Goal: Information Seeking & Learning: Learn about a topic

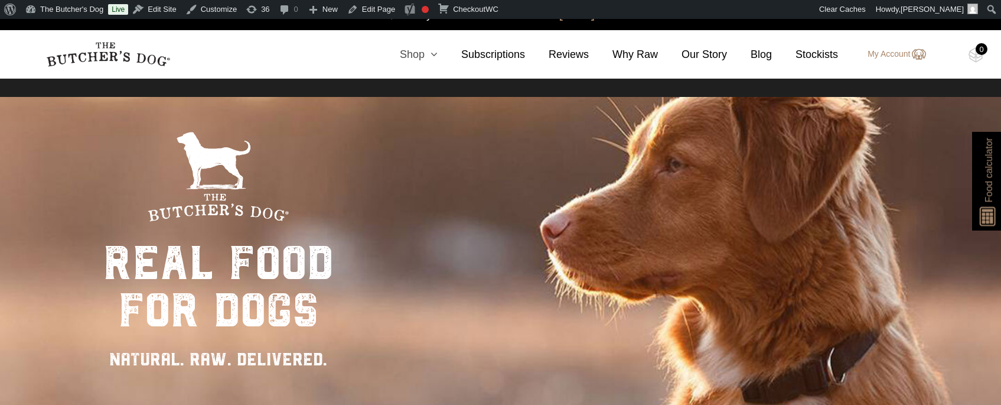
click at [425, 56] on icon at bounding box center [431, 54] width 13 height 11
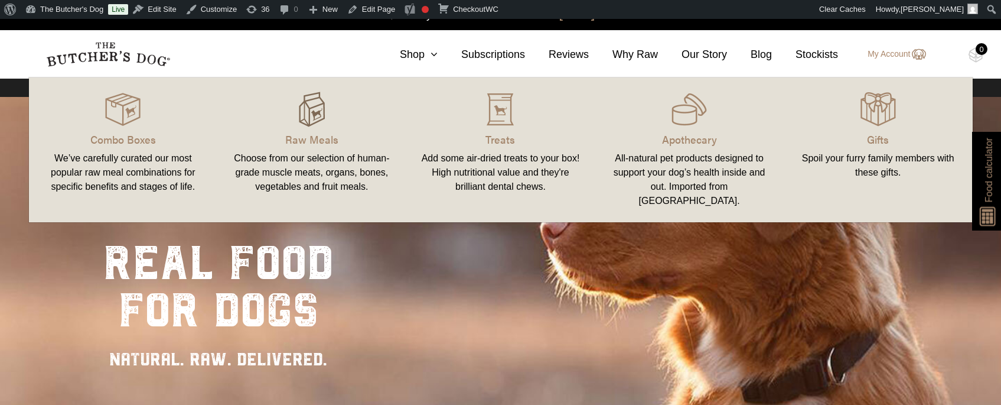
click at [316, 113] on img at bounding box center [311, 109] width 35 height 35
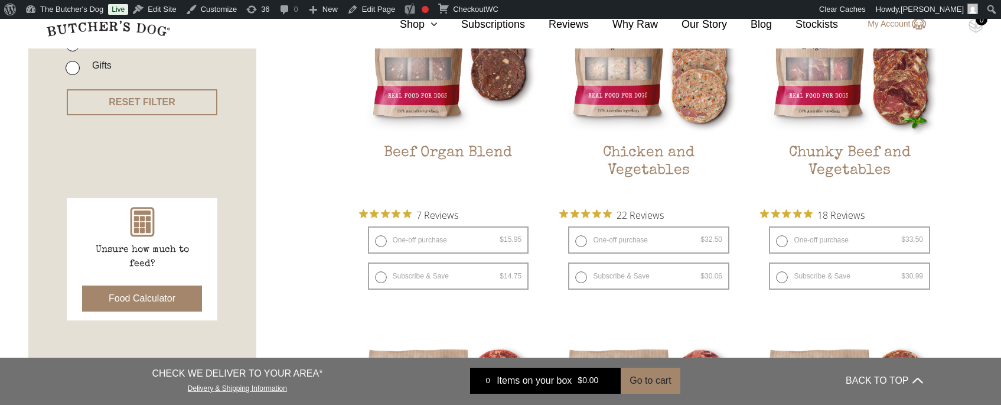
scroll to position [422, 0]
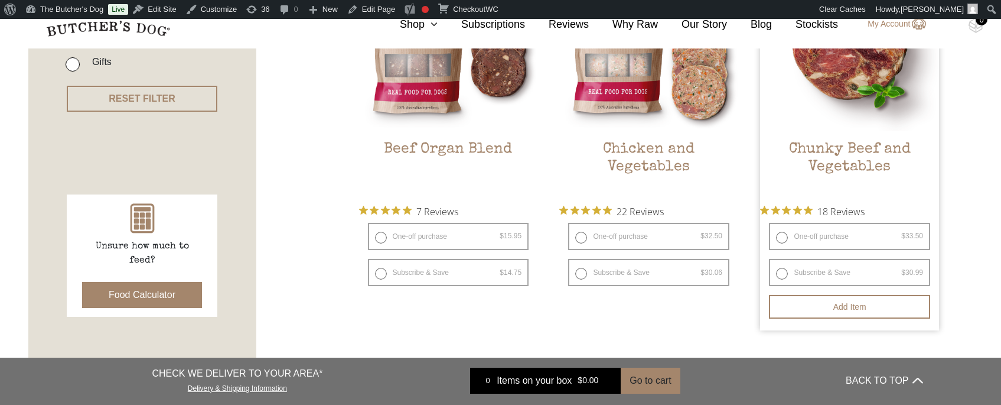
click at [854, 89] on img at bounding box center [849, 41] width 179 height 179
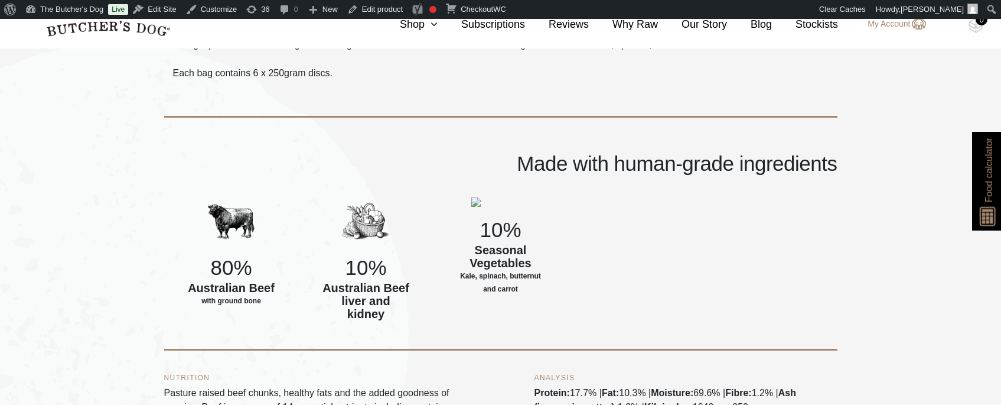
scroll to position [446, 0]
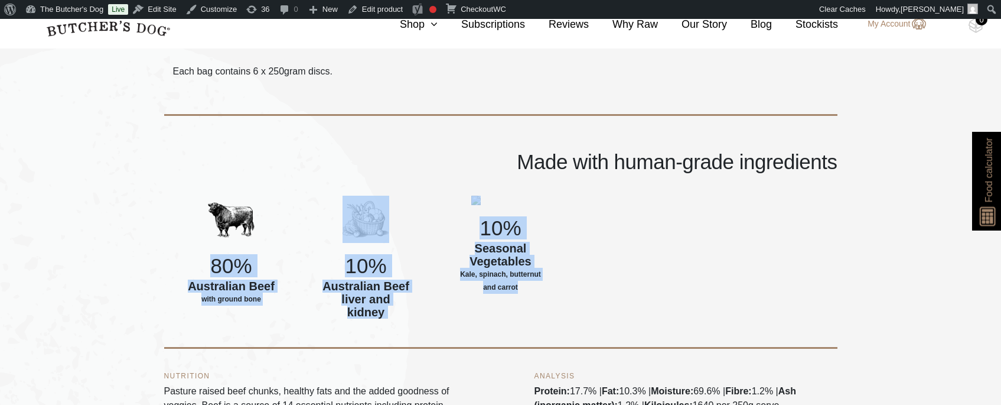
drag, startPoint x: 185, startPoint y: 249, endPoint x: 593, endPoint y: 285, distance: 409.8
click at [593, 285] on div "80% Australian Beef with ground bone 10% Australian Beef liver and kidney 10% S…" at bounding box center [501, 272] width 674 height 153
copy div "80% Australian Beef with ground bone 10% Australian Beef liver and kidney 10% S…"
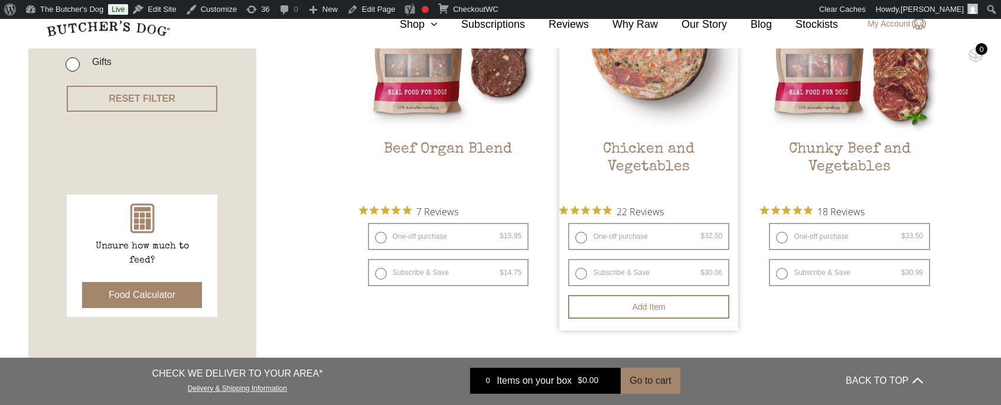
click at [660, 150] on h2 "Chicken and Vegetables" at bounding box center [649, 169] width 179 height 56
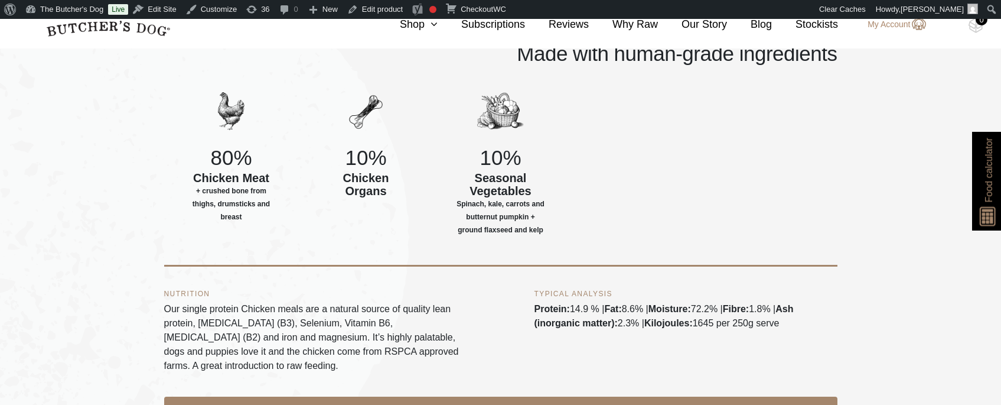
scroll to position [539, 0]
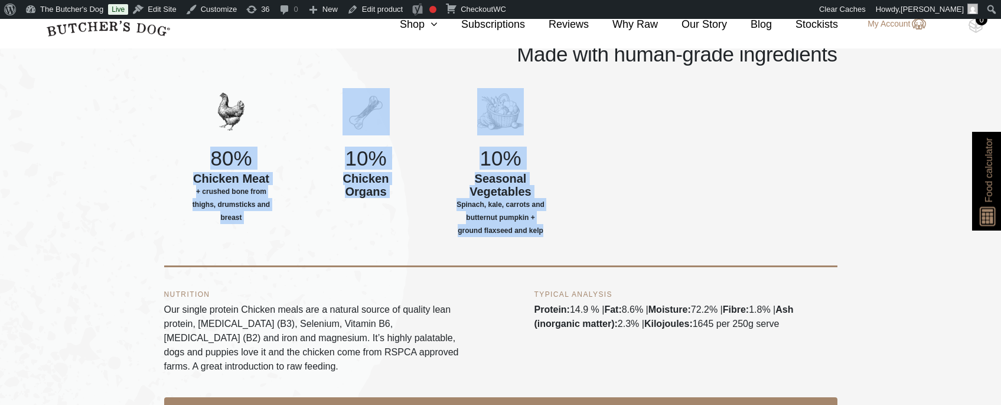
drag, startPoint x: 201, startPoint y: 137, endPoint x: 567, endPoint y: 231, distance: 378.2
click at [567, 231] on div "80% Chicken Meat + crushed bone from thighs, drumsticks and breast 10% Chicken …" at bounding box center [501, 177] width 674 height 179
copy div "80% Chicken Meat + crushed bone from thighs, drumsticks and breast 10% Chicken …"
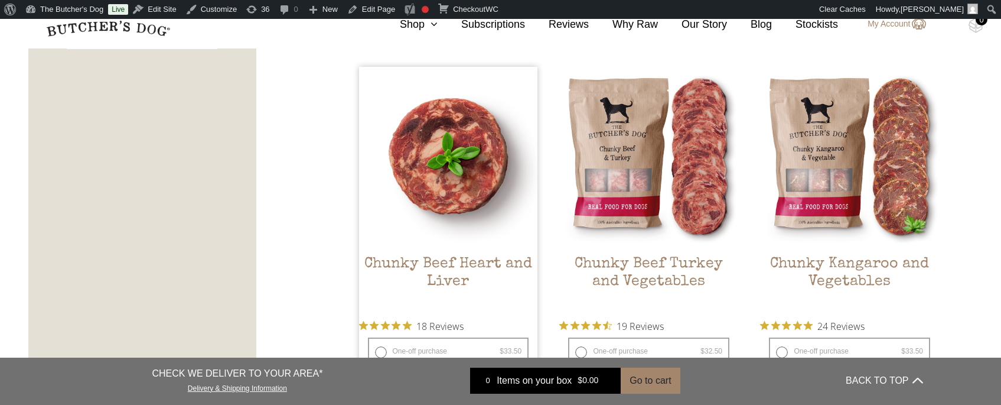
scroll to position [691, 0]
click at [437, 182] on img at bounding box center [448, 155] width 179 height 179
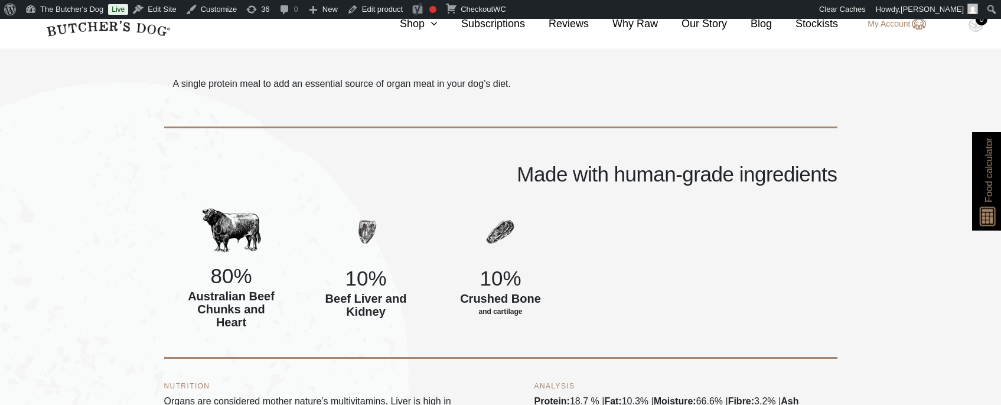
scroll to position [411, 0]
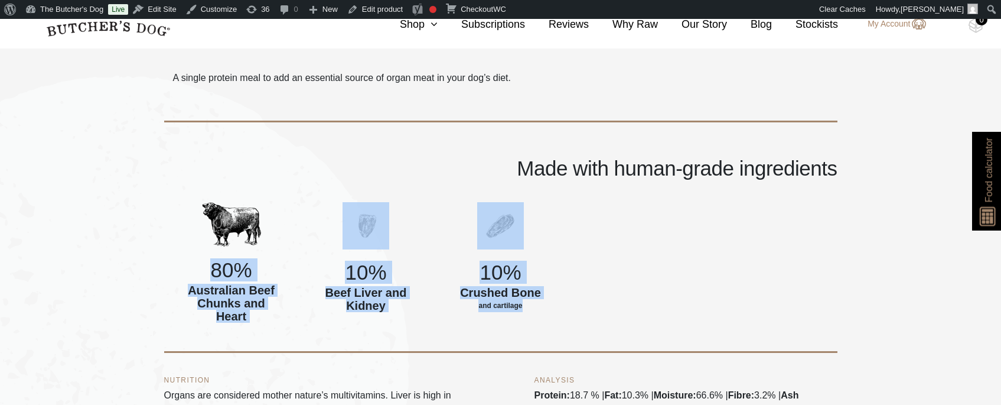
drag, startPoint x: 210, startPoint y: 266, endPoint x: 546, endPoint y: 304, distance: 337.7
click at [546, 304] on div "80% Australian Beef Chunks and Heart 10% Beef Liver and Kidney 10% Crushed Bone…" at bounding box center [501, 277] width 674 height 151
copy div "80% Australian Beef Chunks and Heart 10% Beef Liver and Kidney 10% Crushed Bone…"
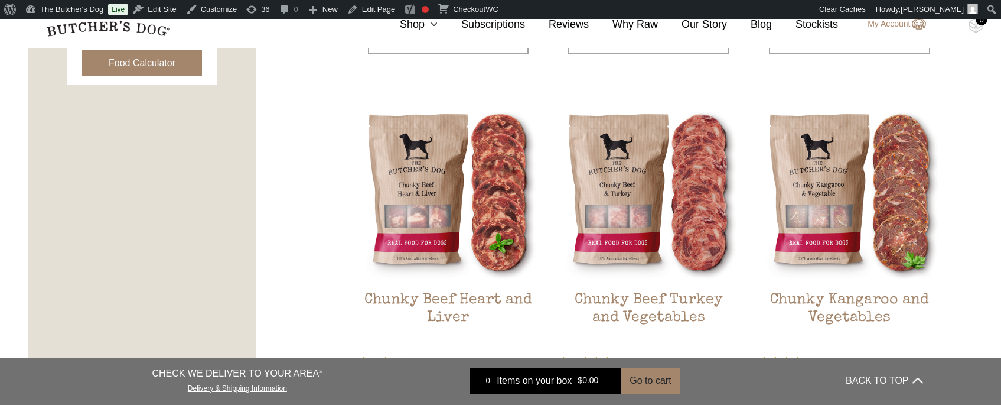
scroll to position [697, 0]
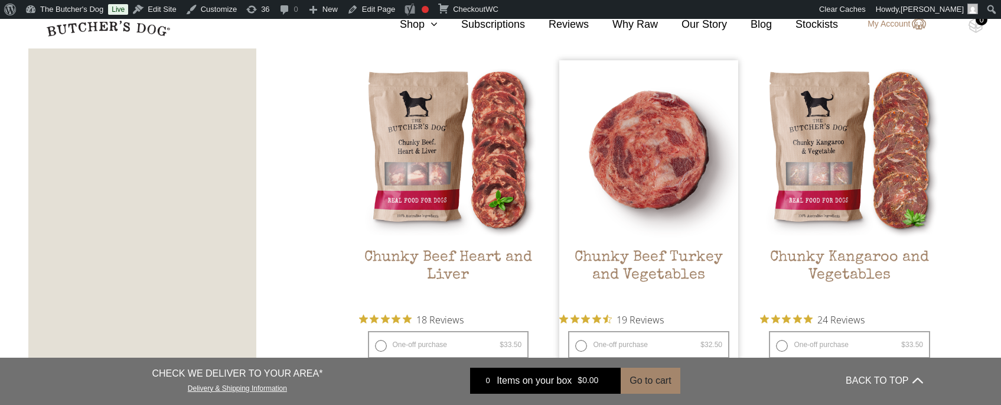
click at [644, 160] on img at bounding box center [649, 149] width 179 height 179
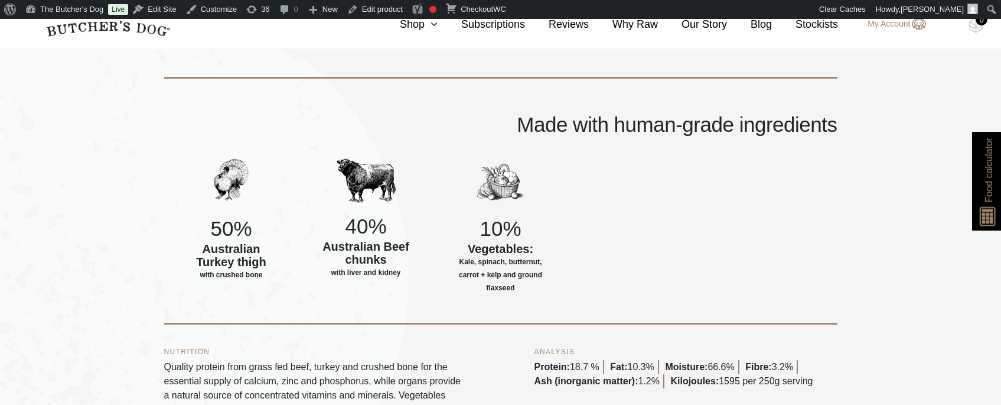
scroll to position [499, 0]
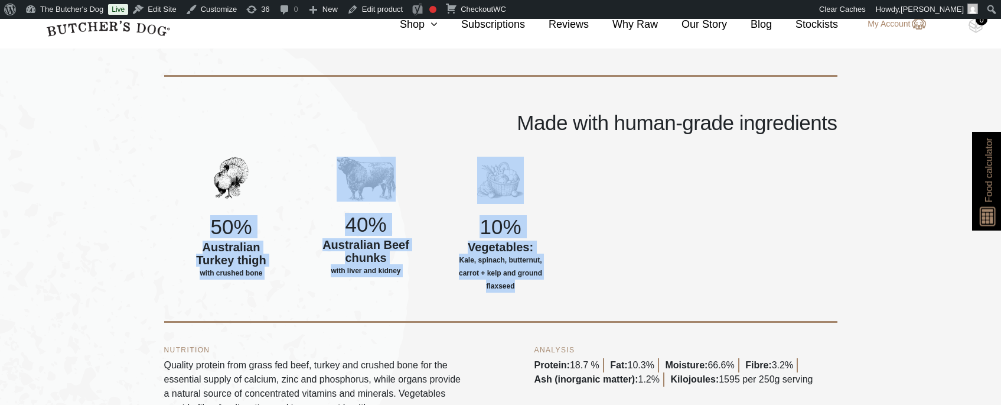
drag, startPoint x: 210, startPoint y: 220, endPoint x: 551, endPoint y: 284, distance: 346.8
click at [551, 284] on div "50% Australian Turkey thigh with crushed bone 40% Australian Beef chunks with l…" at bounding box center [501, 240] width 674 height 166
copy div "50% Australian Turkey thigh with crushed bone 40% Australian Beef chunks with l…"
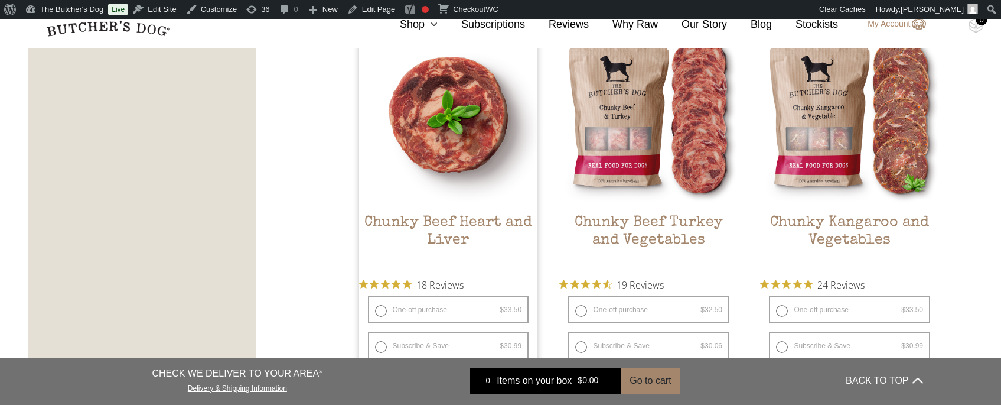
scroll to position [727, 0]
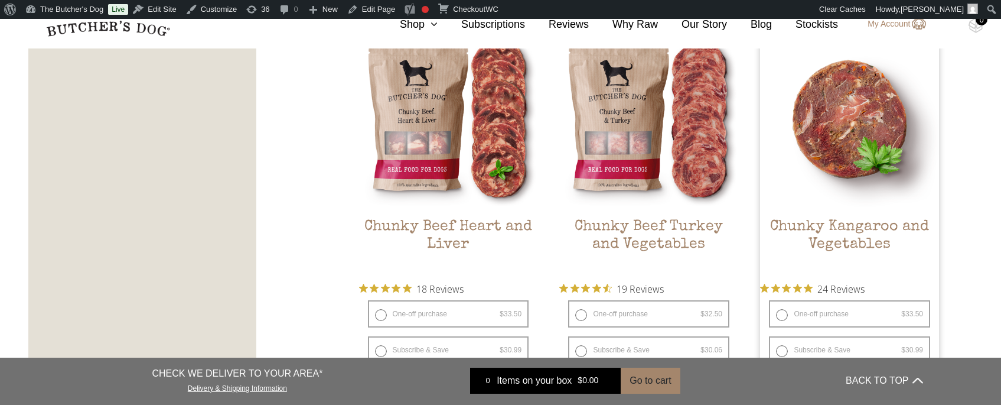
click at [869, 143] on img at bounding box center [849, 119] width 179 height 179
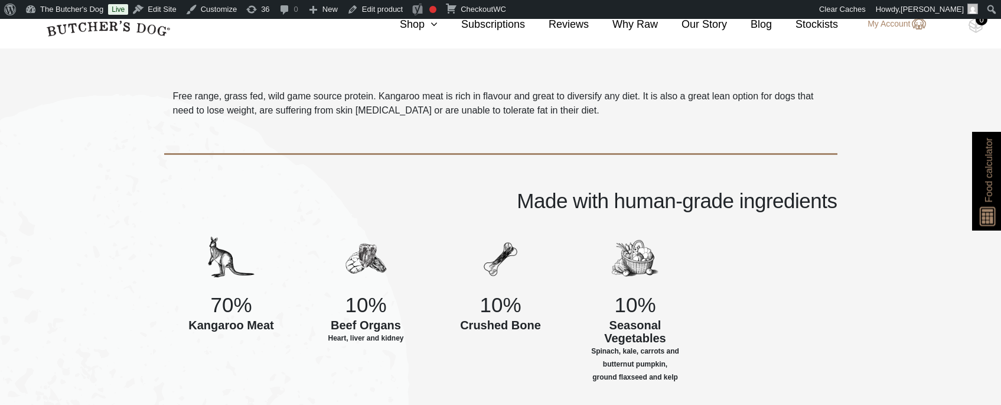
scroll to position [426, 0]
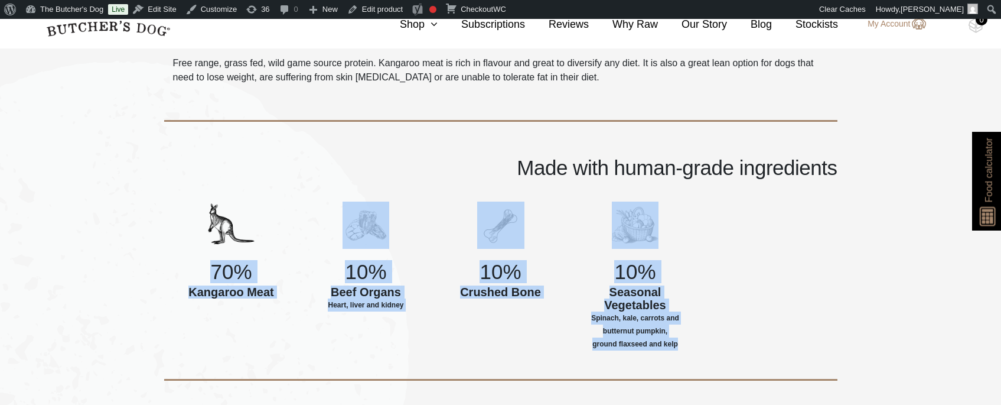
drag, startPoint x: 214, startPoint y: 266, endPoint x: 711, endPoint y: 344, distance: 503.6
click at [711, 344] on div "70% Kangaroo Meat 10% Beef Organs Heart, liver and kidney 10% Crushed Bone 10% …" at bounding box center [501, 290] width 674 height 179
copy div "70% Kangaroo Meat 10% Beef Organs Heart, liver and kidney 10% Crushed Bone 10% …"
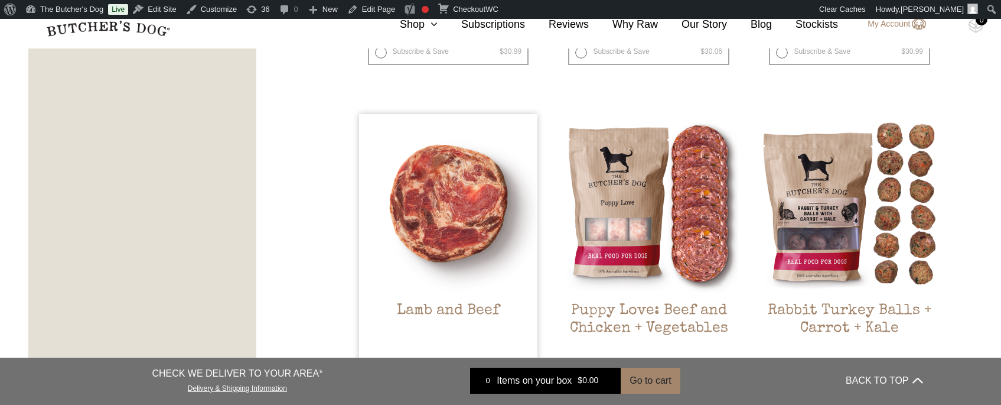
scroll to position [1075, 0]
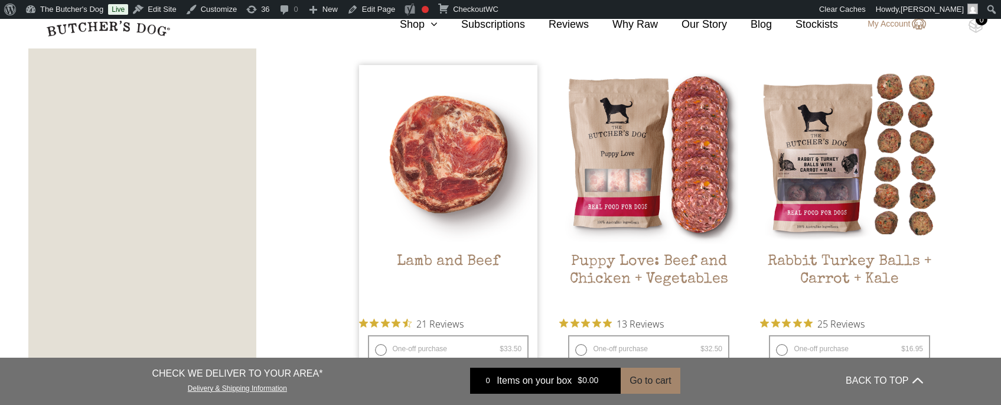
click at [470, 165] on img at bounding box center [448, 154] width 179 height 179
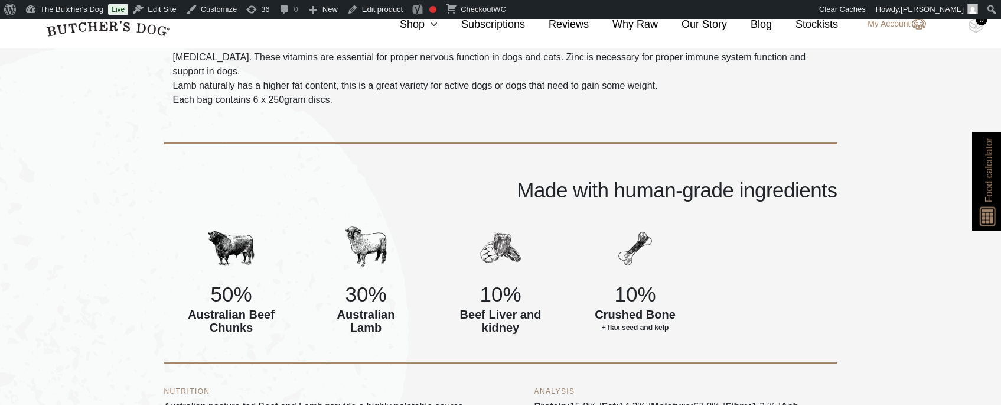
scroll to position [447, 0]
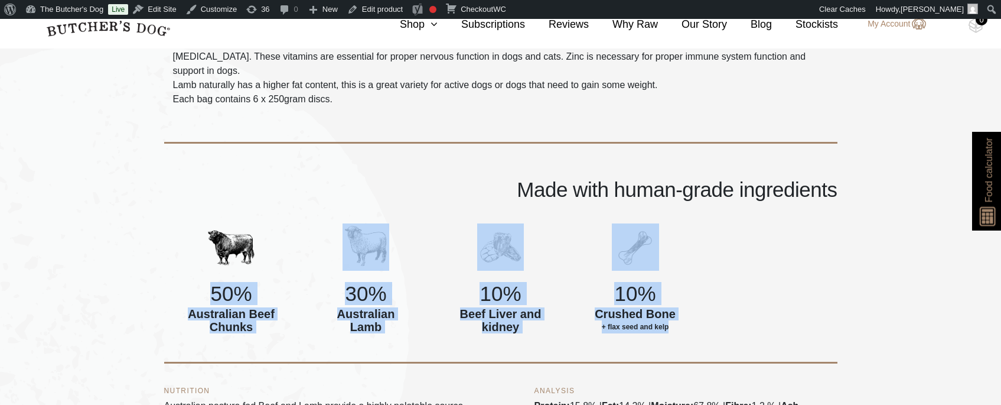
drag, startPoint x: 207, startPoint y: 276, endPoint x: 690, endPoint y: 312, distance: 484.1
click at [690, 312] on div "50% Australian Beef Chunks 30% Australian Lamb 10% Beef Liver and kidney 10% Cr…" at bounding box center [501, 293] width 674 height 140
copy div "50% Australian Beef Chunks 30% Australian Lamb 10% Beef Liver and kidney 10% Cr…"
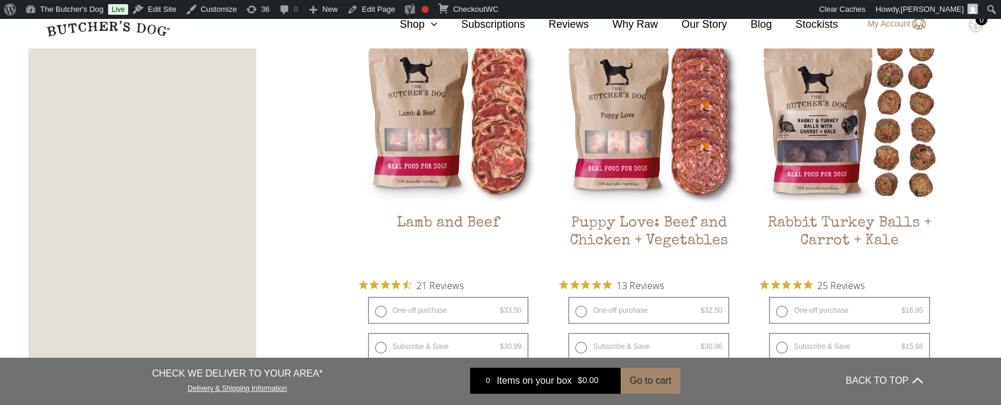
scroll to position [1121, 0]
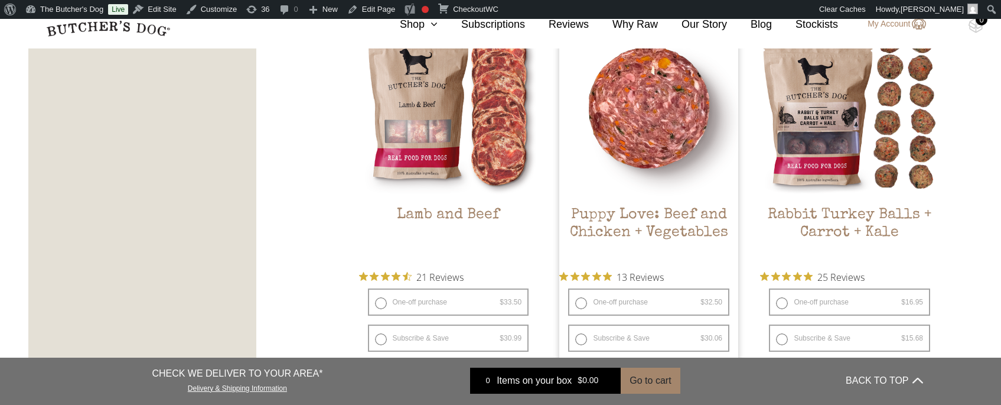
click at [635, 155] on img at bounding box center [649, 107] width 179 height 179
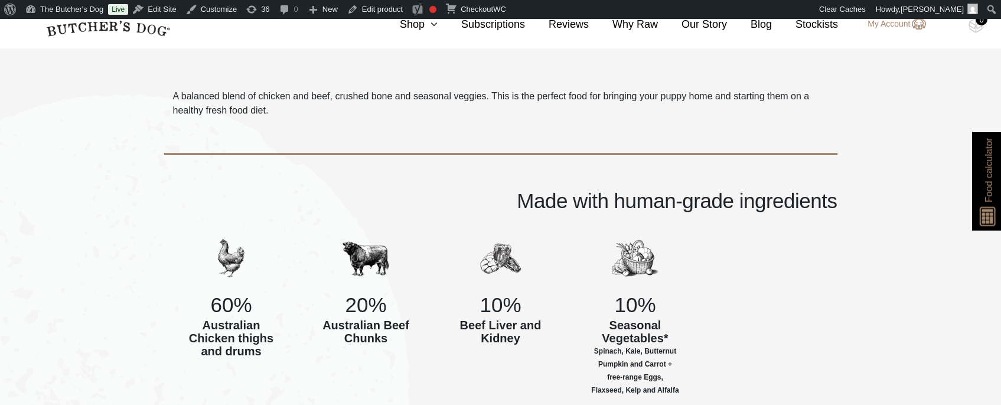
scroll to position [428, 0]
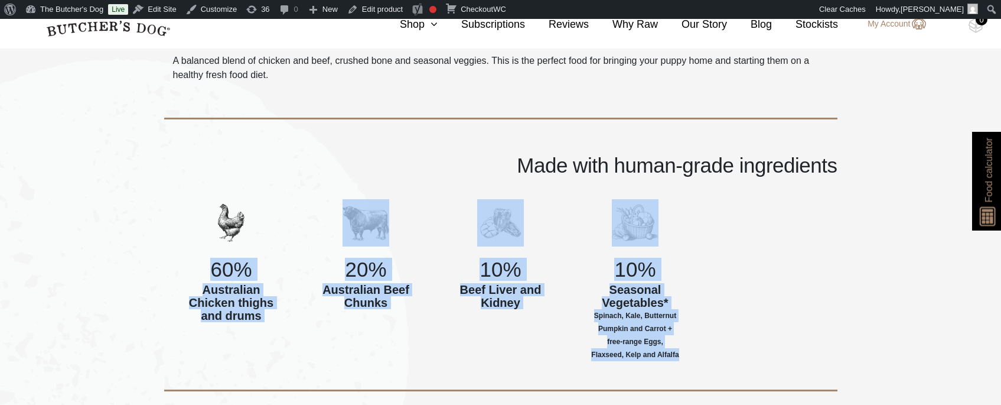
drag, startPoint x: 208, startPoint y: 265, endPoint x: 700, endPoint y: 368, distance: 502.2
click at [700, 368] on div "60% Australian Chicken thighs and drums 20% Australian Beef Chunks 10% Beef Liv…" at bounding box center [501, 295] width 674 height 192
copy div "60% Australian Chicken thighs and drums 20% Australian Beef Chunks 10% Beef Liv…"
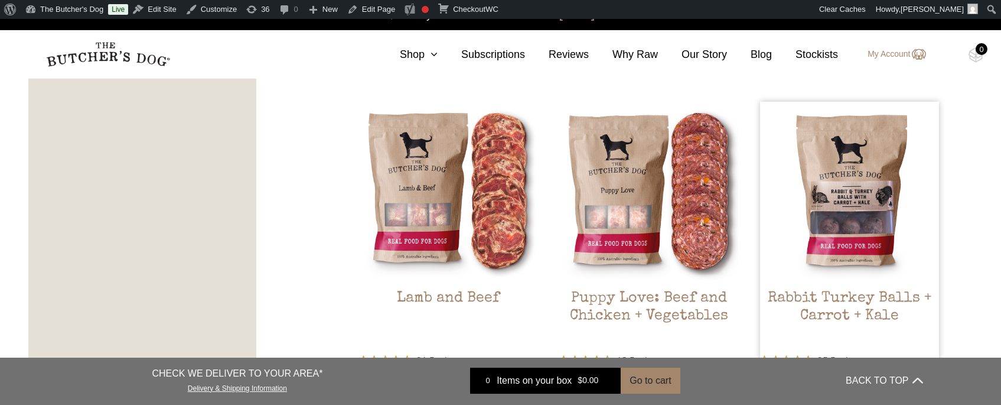
click at [847, 182] on img at bounding box center [849, 191] width 179 height 179
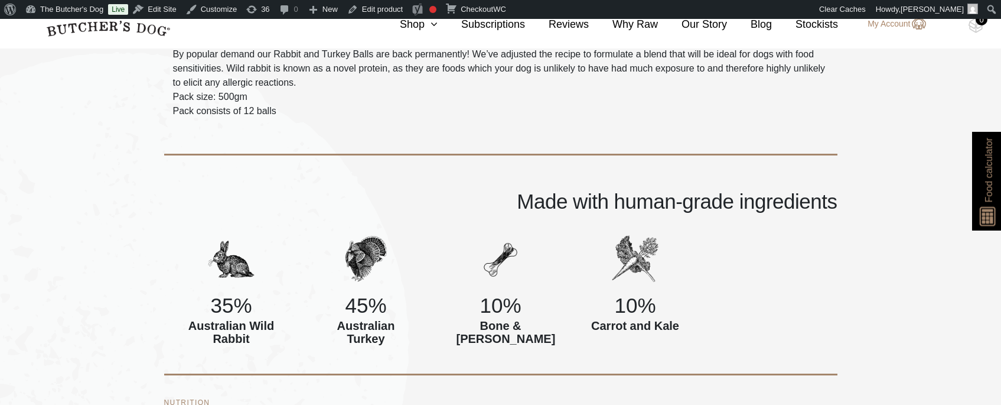
scroll to position [476, 0]
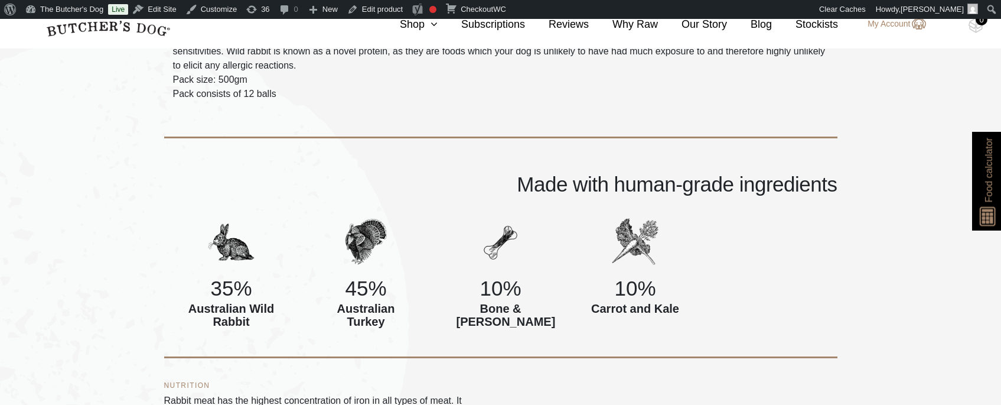
click at [206, 285] on h4 "35%" at bounding box center [231, 288] width 135 height 22
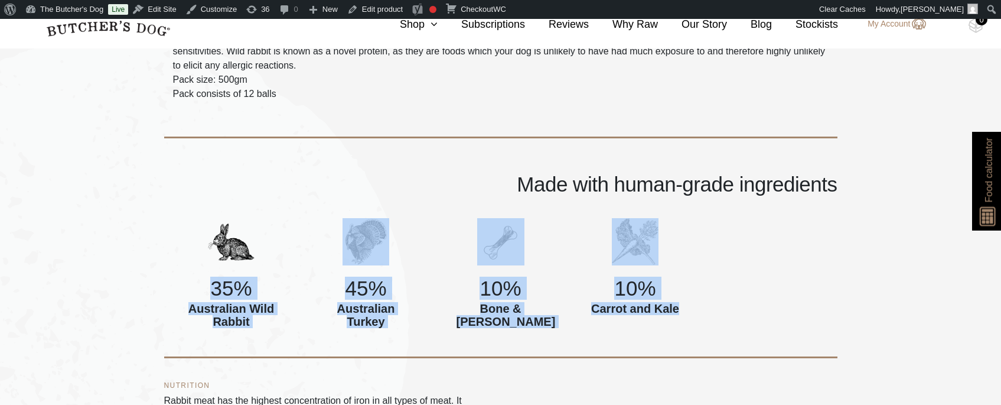
drag, startPoint x: 209, startPoint y: 285, endPoint x: 685, endPoint y: 317, distance: 476.7
click at [685, 317] on div "35% Australian Wild Rabbit 45% Australian Turkey 10% Bone & cartlidge 10% Carro…" at bounding box center [501, 288] width 674 height 140
copy div "35% Australian Wild Rabbit 45% Australian Turkey 10% Bone & cartlidge 10% Carro…"
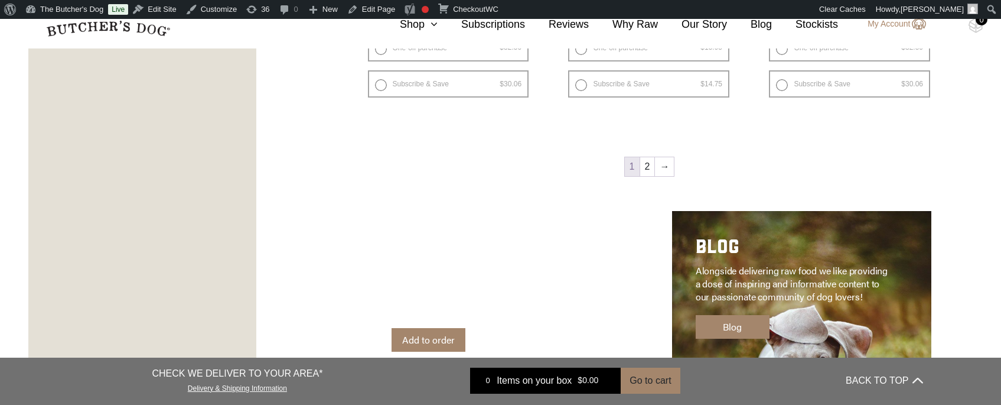
scroll to position [1786, 0]
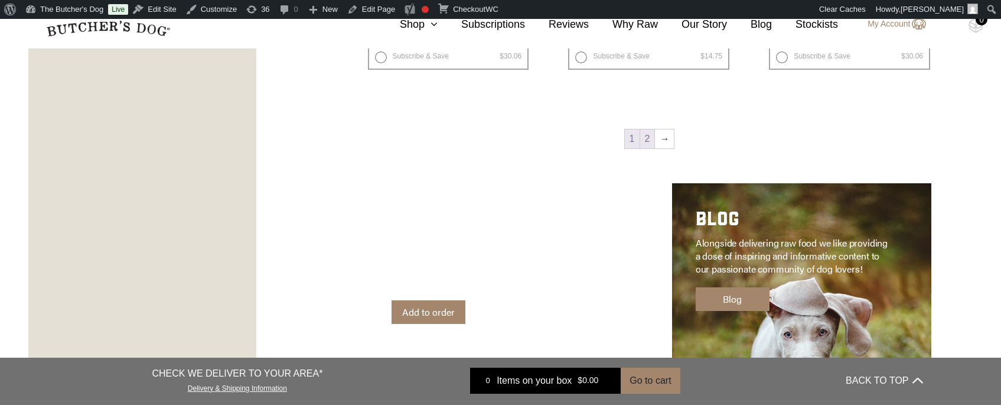
click at [650, 139] on link "2" at bounding box center [647, 138] width 15 height 19
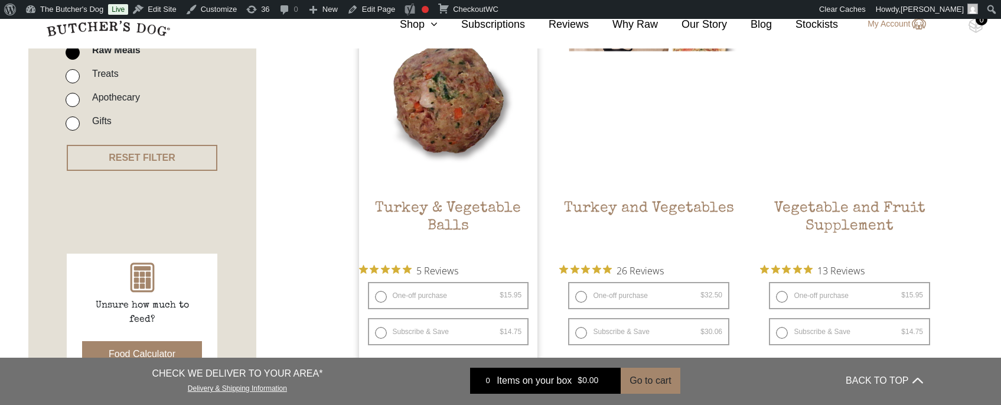
scroll to position [364, 0]
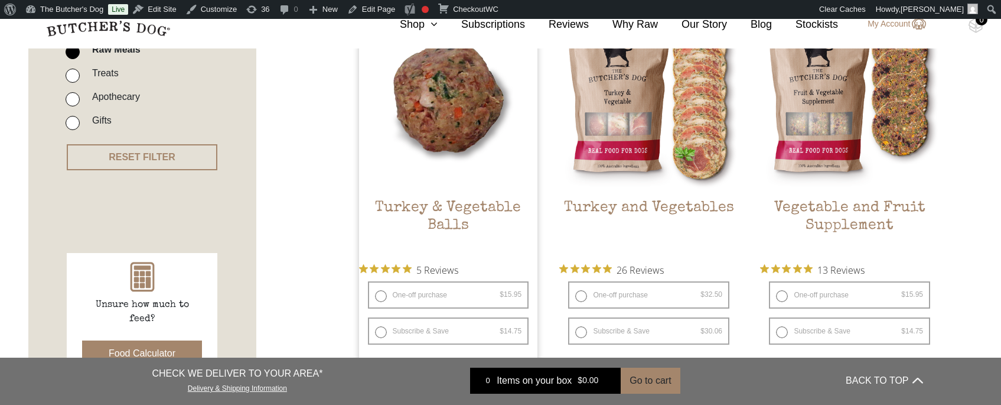
click at [470, 133] on img at bounding box center [448, 100] width 179 height 179
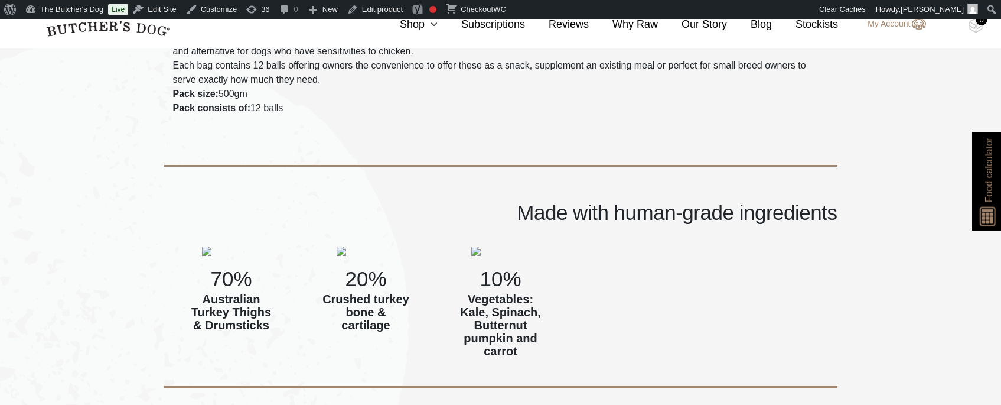
scroll to position [482, 0]
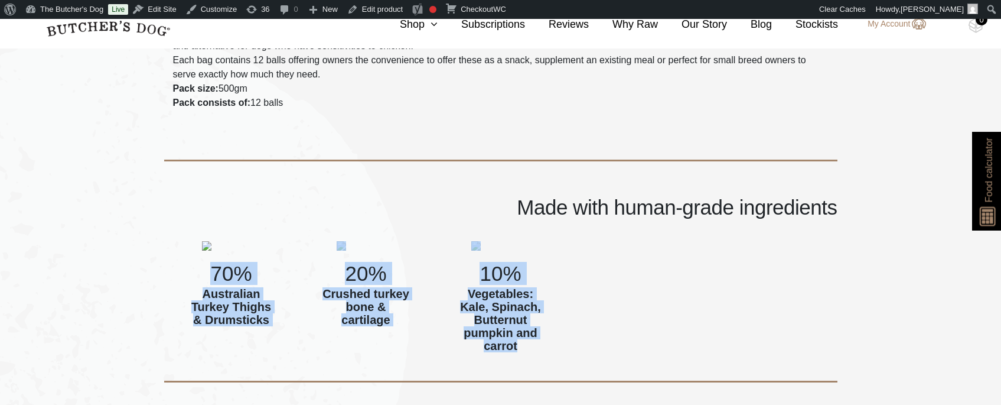
drag, startPoint x: 209, startPoint y: 261, endPoint x: 557, endPoint y: 335, distance: 355.8
click at [557, 335] on div "70% Australian Turkey Thighs & Drumsticks 20% Crushed turkey bone & cartilage 1…" at bounding box center [501, 311] width 674 height 141
copy div "70% Australian Turkey Thighs & Drumsticks 20% Crushed turkey bone & cartilage 1…"
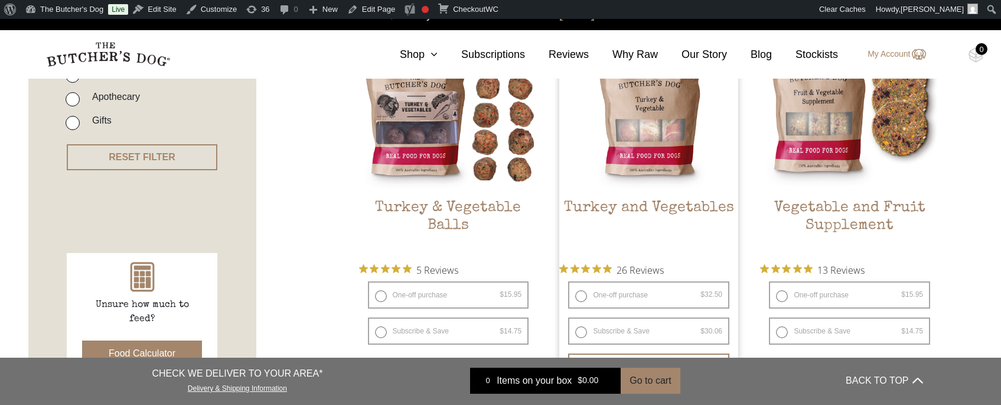
click at [630, 138] on img at bounding box center [649, 100] width 179 height 179
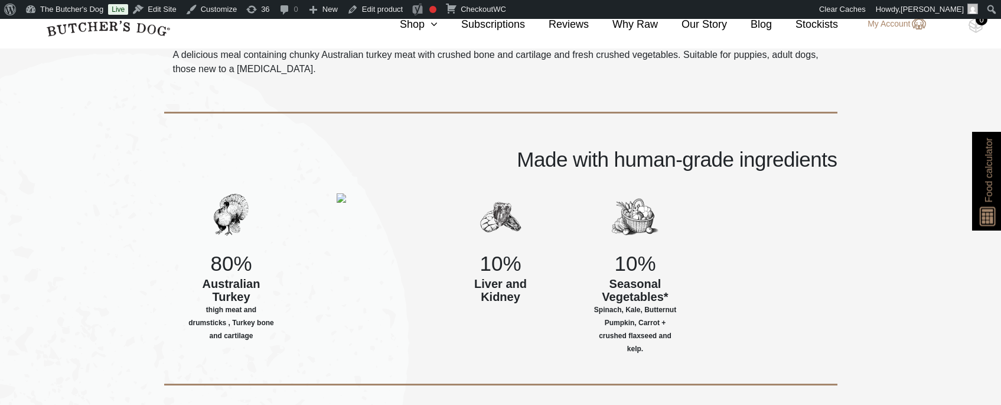
scroll to position [438, 0]
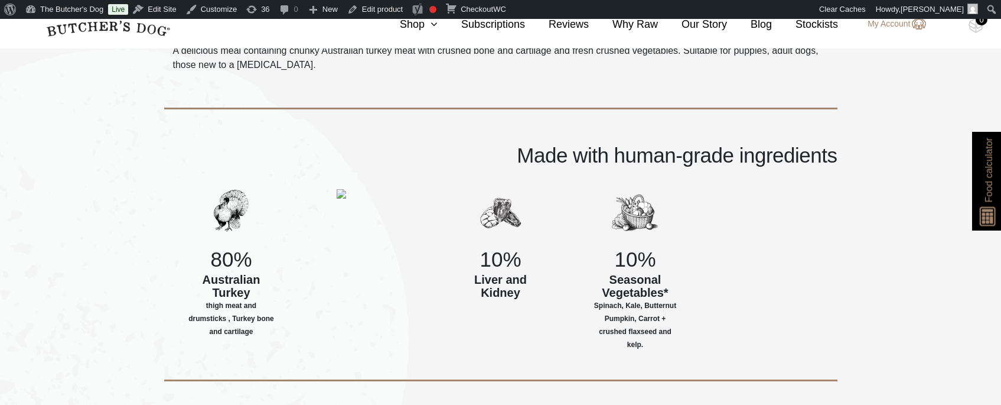
click at [218, 193] on img at bounding box center [231, 212] width 47 height 47
click at [200, 261] on h4 "80%" at bounding box center [231, 259] width 135 height 22
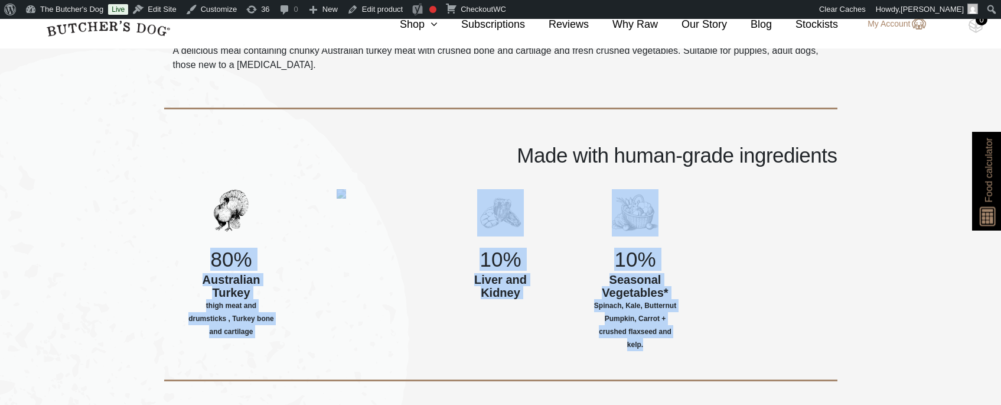
drag, startPoint x: 200, startPoint y: 261, endPoint x: 684, endPoint y: 347, distance: 491.6
click at [684, 347] on div "80% Australian Turkey thigh meat and drumsticks , [GEOGRAPHIC_DATA] bone and ca…" at bounding box center [501, 285] width 674 height 192
copy div "80% Australian Turkey thigh meat and drumsticks , [GEOGRAPHIC_DATA] bone and ca…"
